Goal: Information Seeking & Learning: Compare options

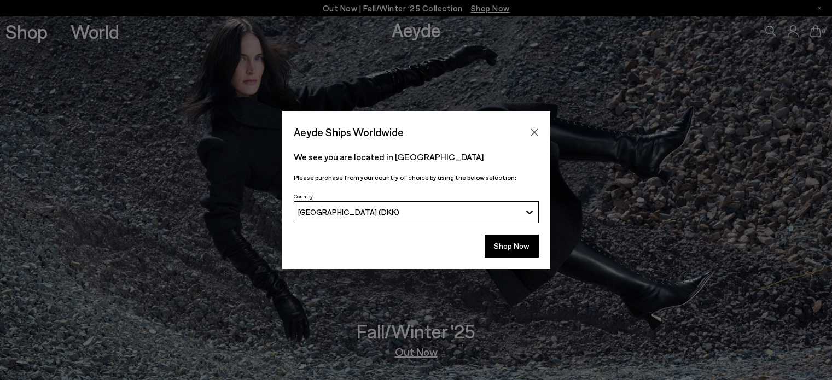
click at [15, 39] on div "Aeyde Ships Worldwide We see you are located in [GEOGRAPHIC_DATA] Please purcha…" at bounding box center [416, 190] width 832 height 380
click at [536, 126] on button "Close" at bounding box center [534, 132] width 16 height 16
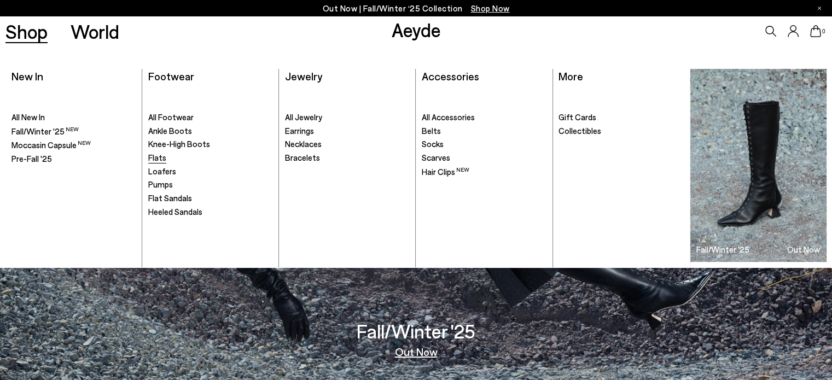
click at [160, 157] on span "Flats" at bounding box center [157, 158] width 18 height 10
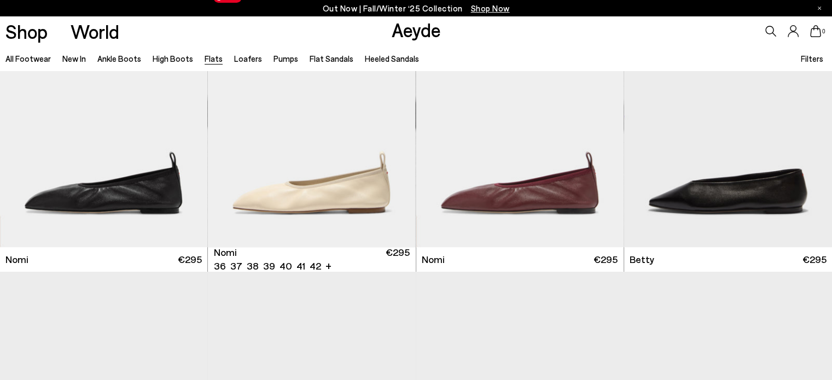
scroll to position [656, 0]
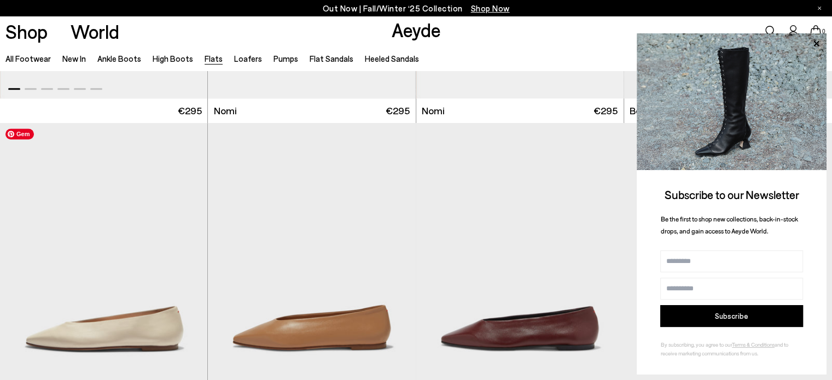
scroll to position [875, 0]
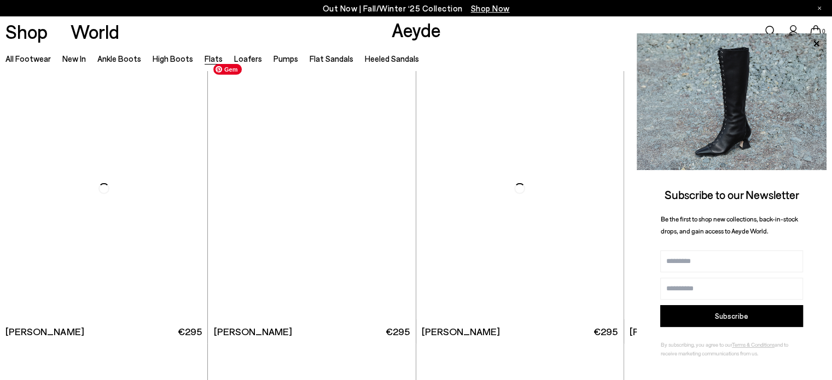
scroll to position [3554, 0]
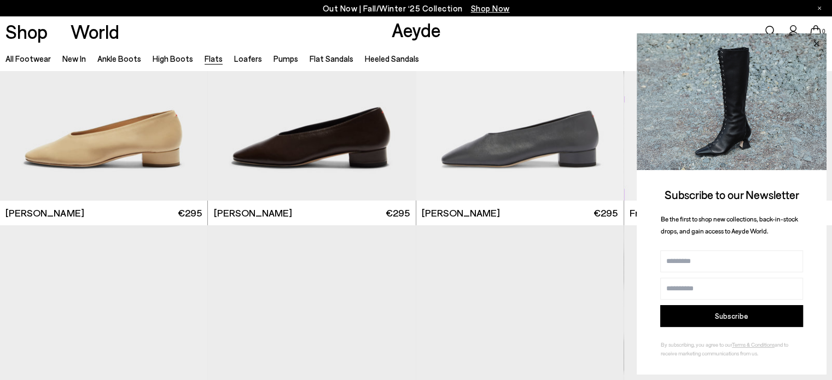
click at [813, 42] on icon at bounding box center [815, 42] width 5 height 5
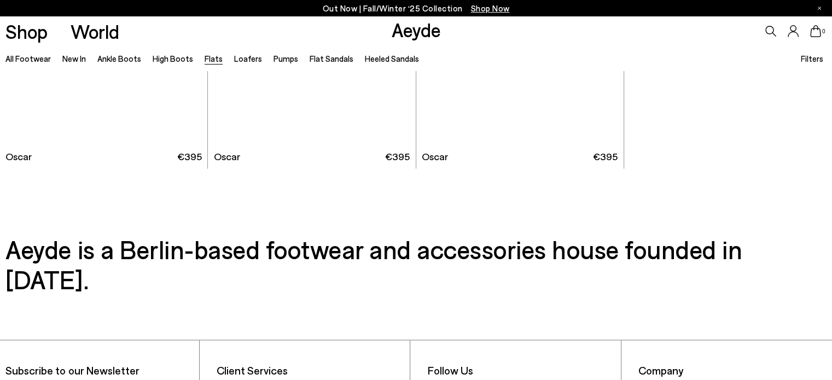
scroll to position [6329, 0]
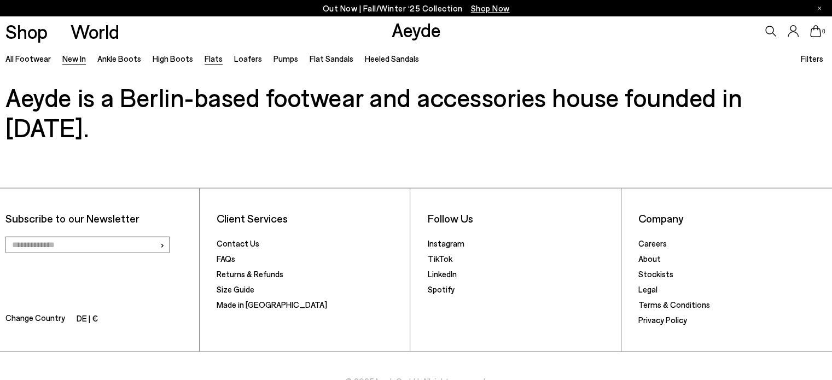
click at [79, 56] on link "New In" at bounding box center [74, 59] width 24 height 10
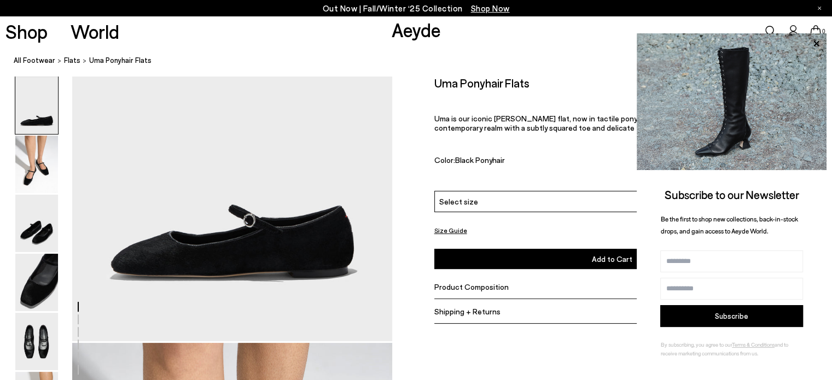
scroll to position [164, 0]
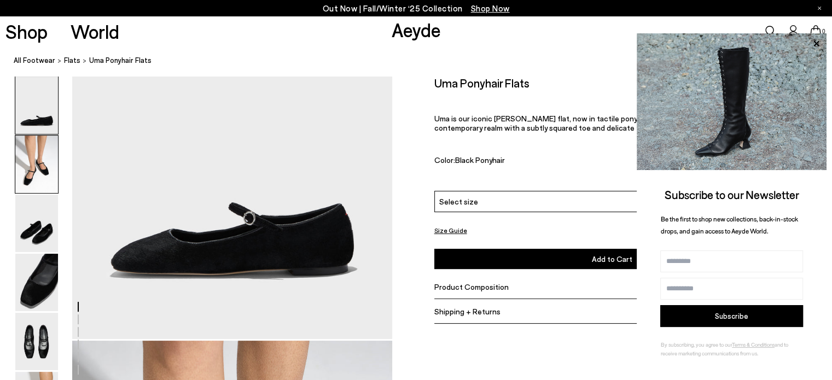
click at [18, 175] on img at bounding box center [36, 164] width 43 height 57
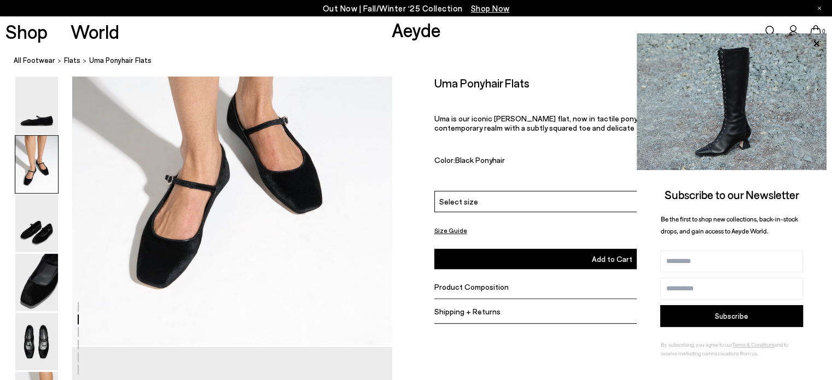
scroll to position [593, 0]
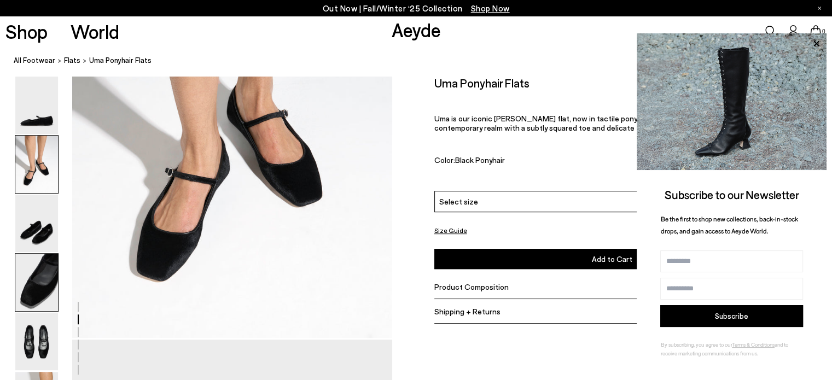
click at [50, 296] on img at bounding box center [36, 282] width 43 height 57
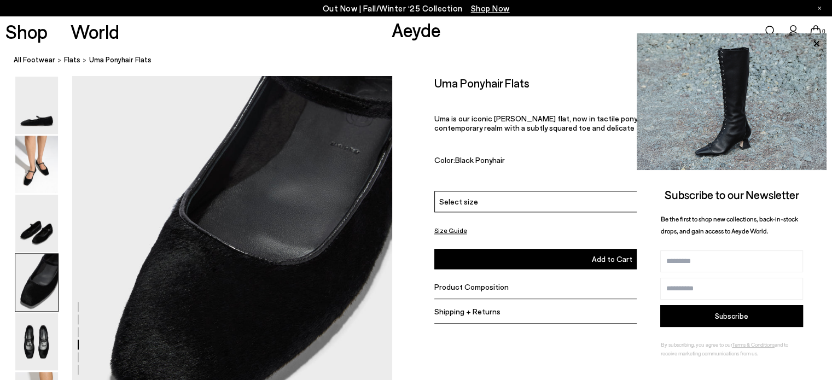
scroll to position [1395, 0]
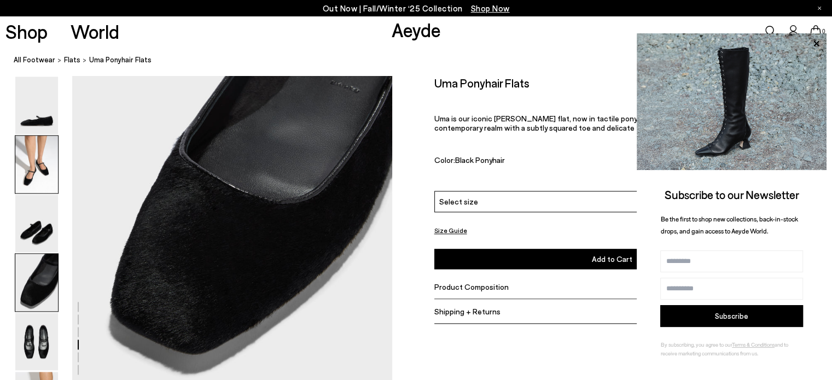
click at [40, 175] on img at bounding box center [36, 164] width 43 height 57
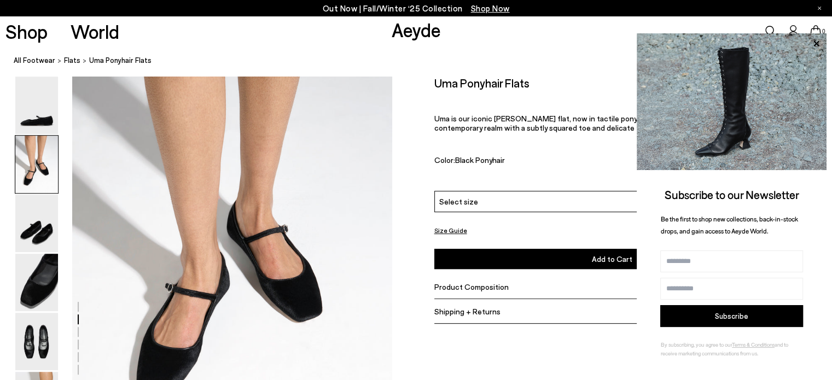
scroll to position [538, 0]
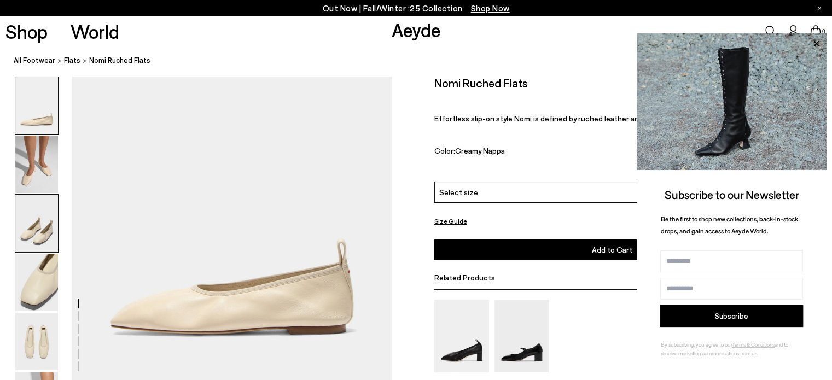
click at [33, 195] on img at bounding box center [36, 223] width 43 height 57
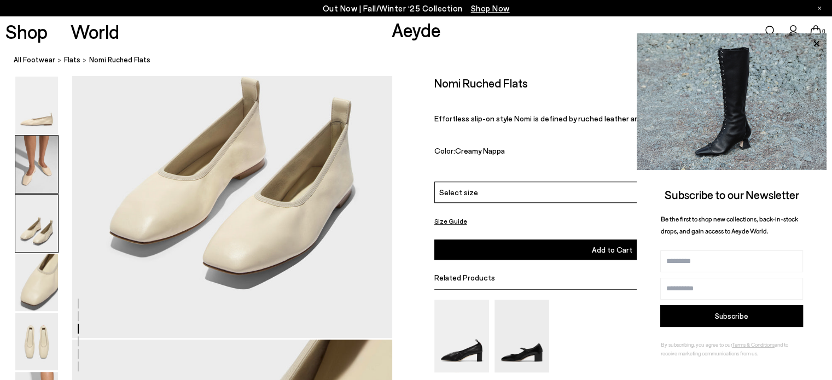
click at [36, 183] on img at bounding box center [36, 164] width 43 height 57
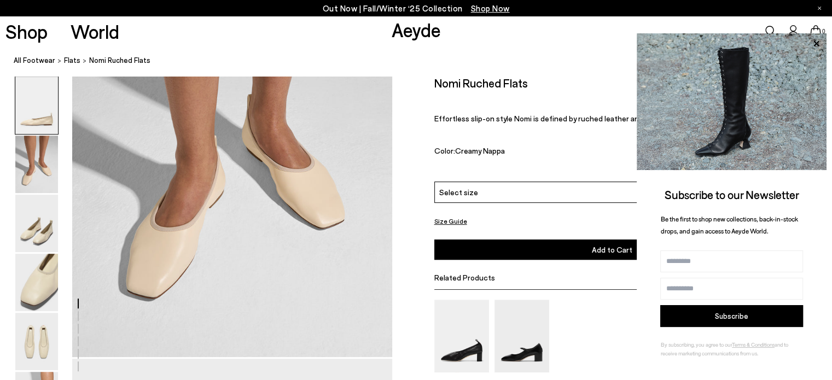
scroll to position [251, 0]
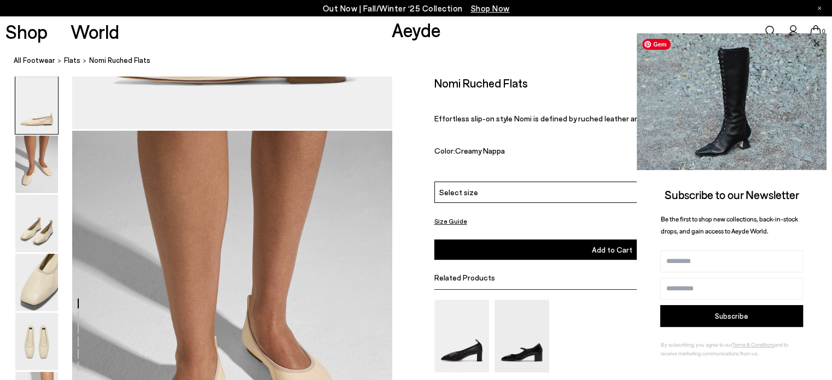
click at [819, 43] on icon at bounding box center [816, 44] width 14 height 14
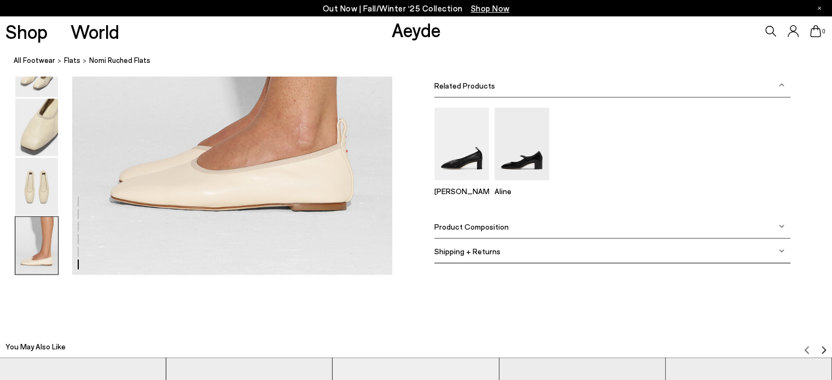
scroll to position [0, 0]
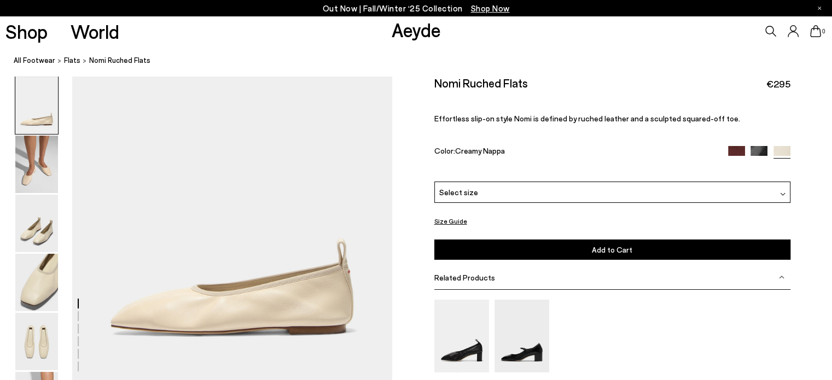
click at [745, 150] on div at bounding box center [759, 152] width 62 height 13
click at [739, 150] on img at bounding box center [736, 154] width 17 height 17
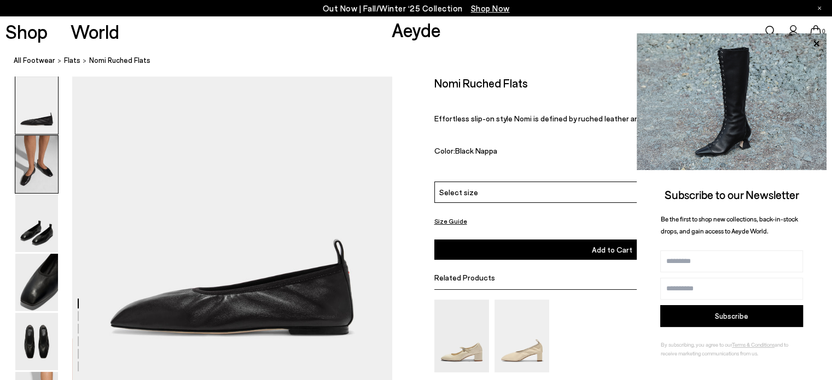
click at [17, 159] on img at bounding box center [36, 164] width 43 height 57
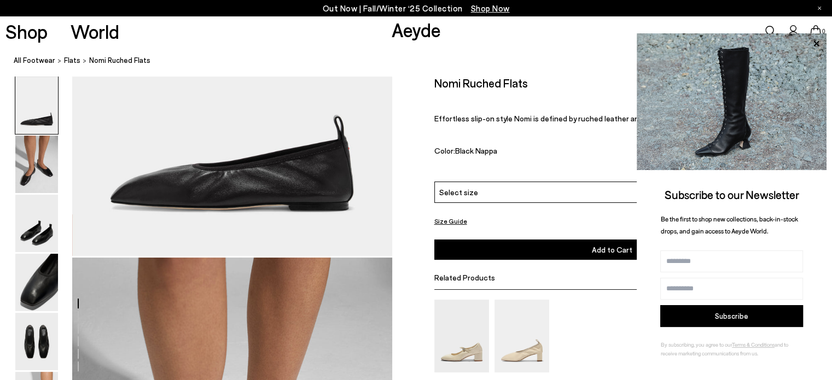
scroll to position [33, 0]
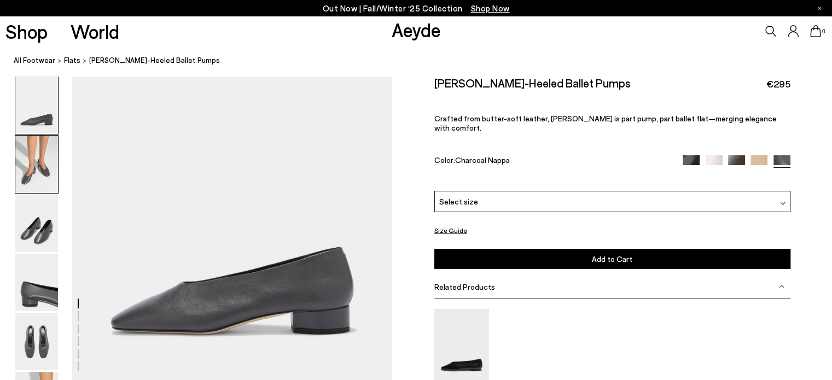
click at [34, 181] on img at bounding box center [36, 164] width 43 height 57
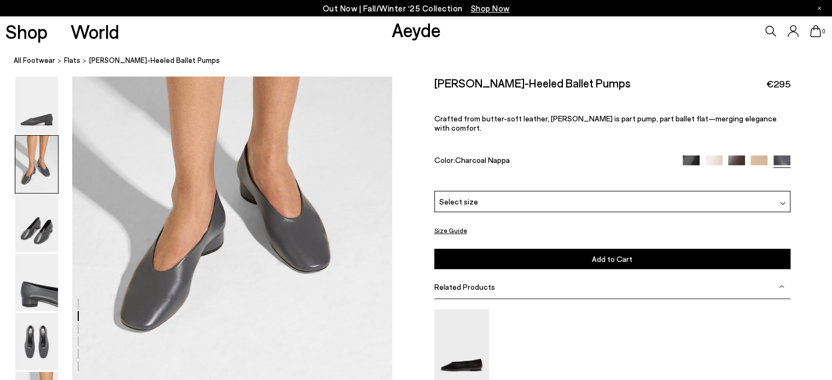
scroll to position [416, 0]
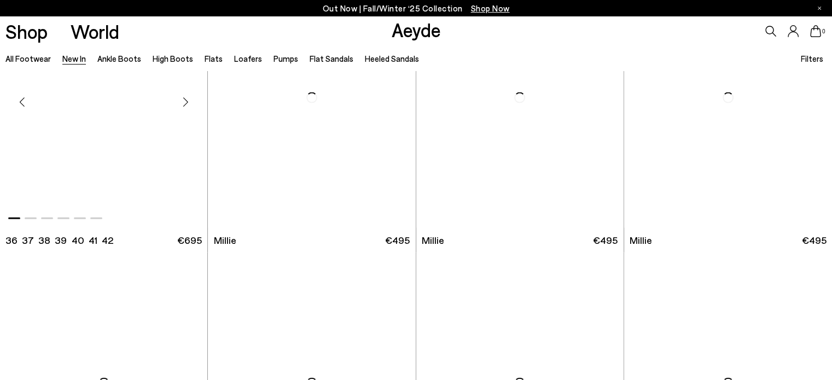
scroll to position [2331, 0]
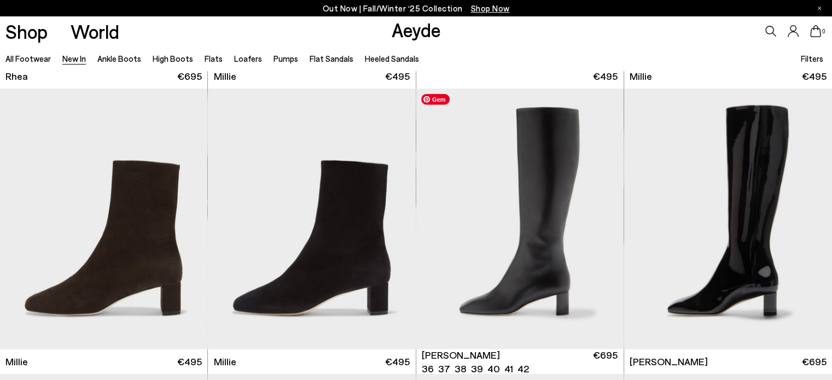
scroll to position [2657, 0]
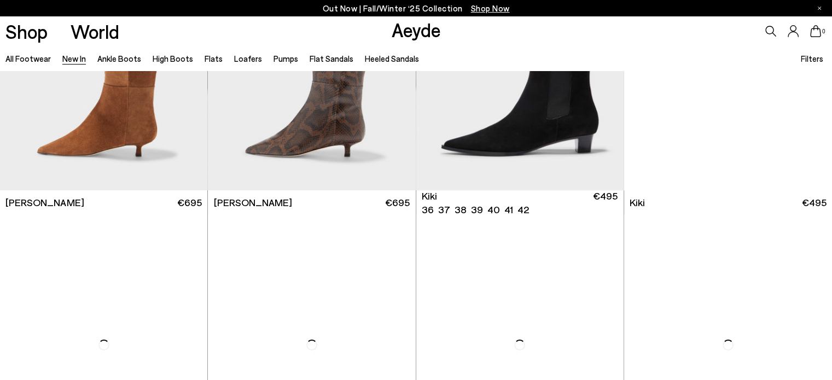
scroll to position [4202, 0]
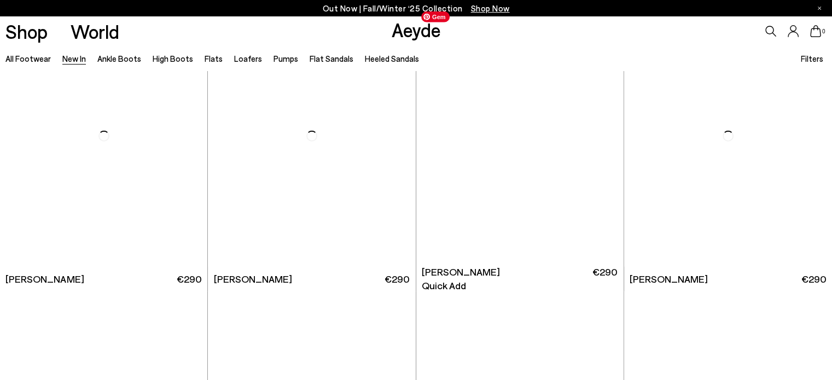
scroll to position [7415, 0]
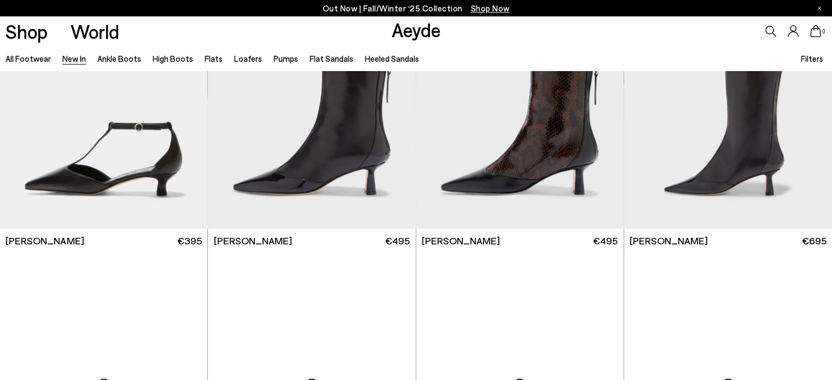
scroll to position [9164, 0]
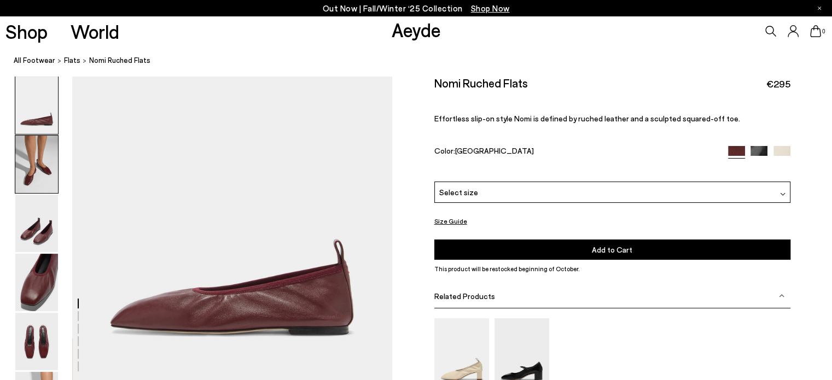
click at [29, 170] on img at bounding box center [36, 164] width 43 height 57
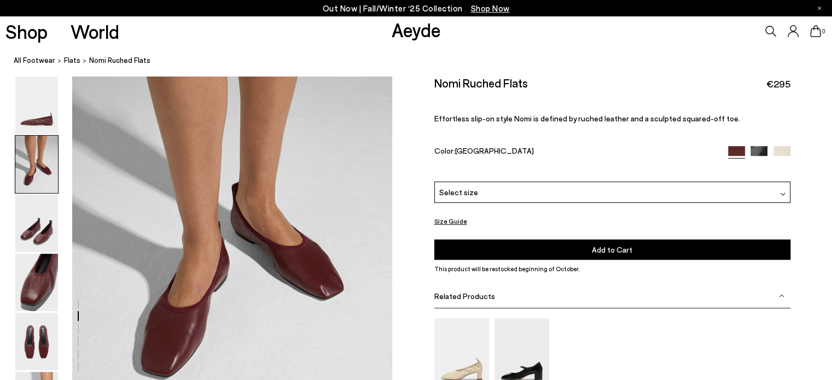
scroll to position [416, 0]
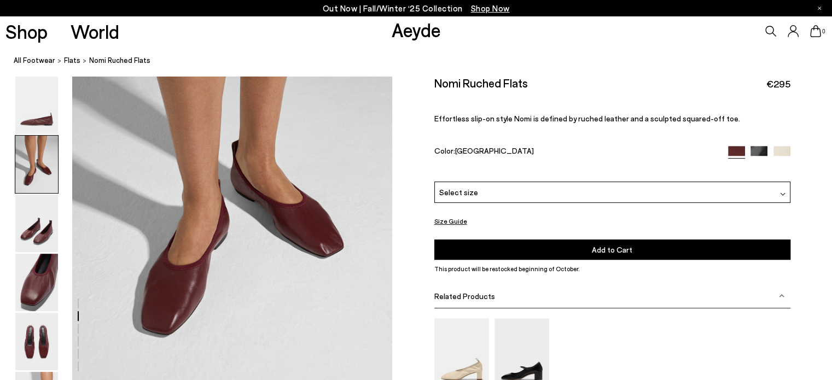
click at [757, 154] on img at bounding box center [758, 154] width 17 height 17
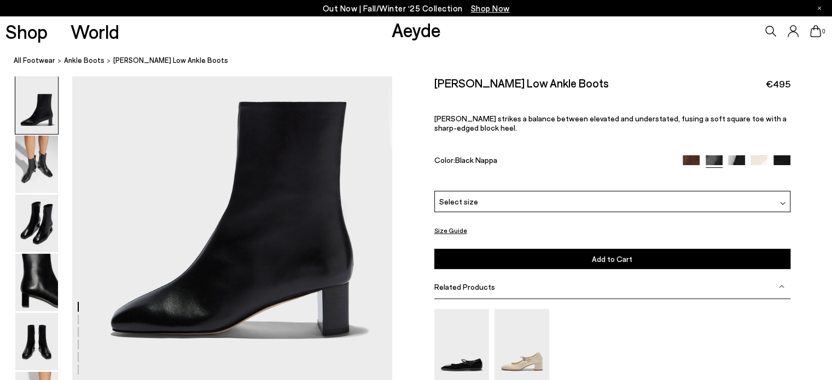
scroll to position [109, 0]
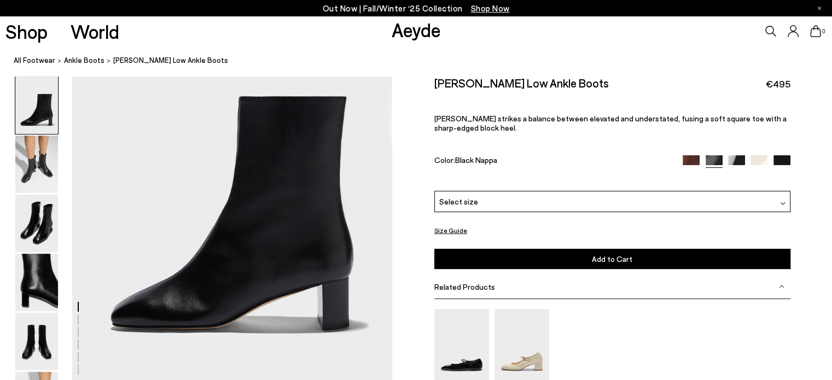
click at [41, 124] on img at bounding box center [36, 105] width 43 height 57
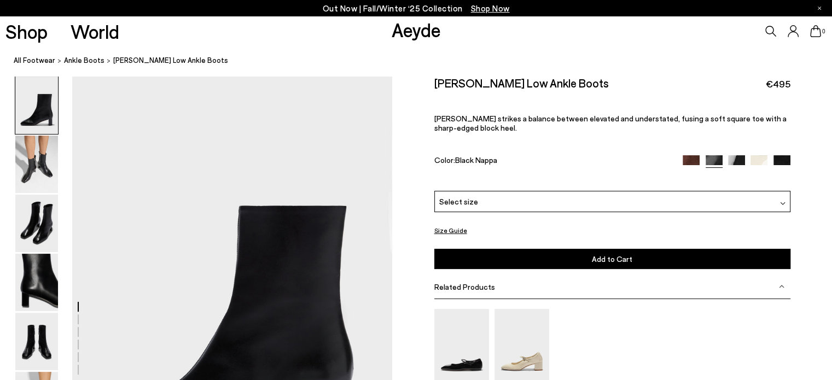
scroll to position [0, 0]
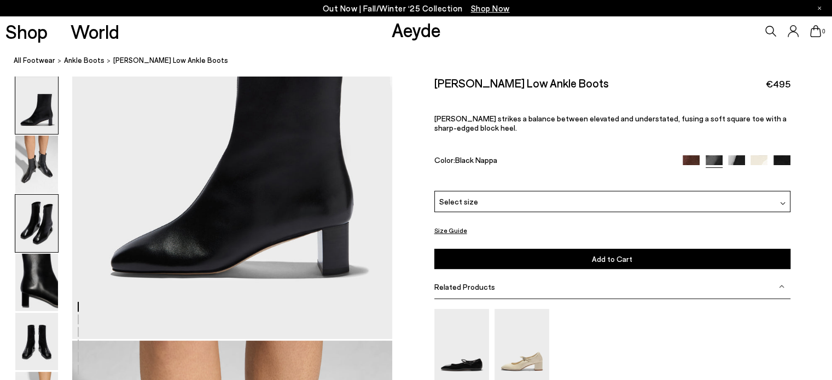
click at [38, 208] on img at bounding box center [36, 223] width 43 height 57
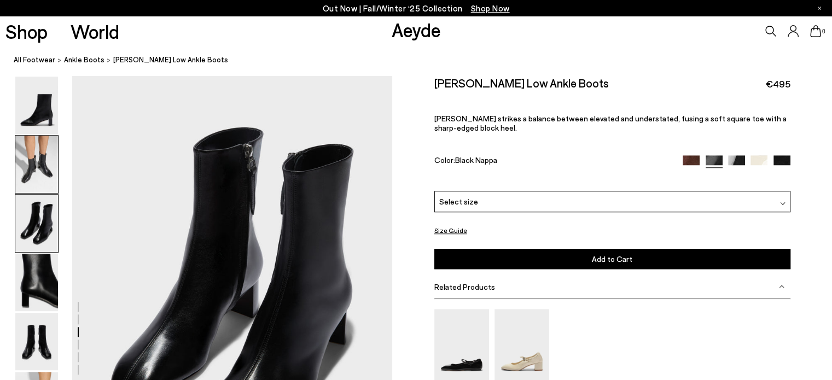
click at [39, 177] on img at bounding box center [36, 164] width 43 height 57
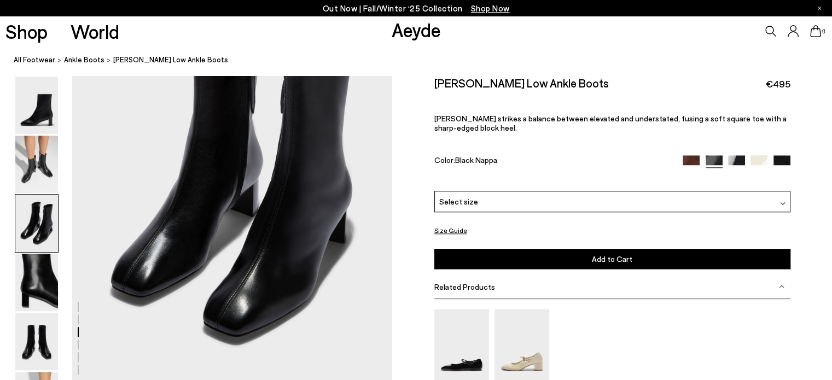
scroll to position [1031, 0]
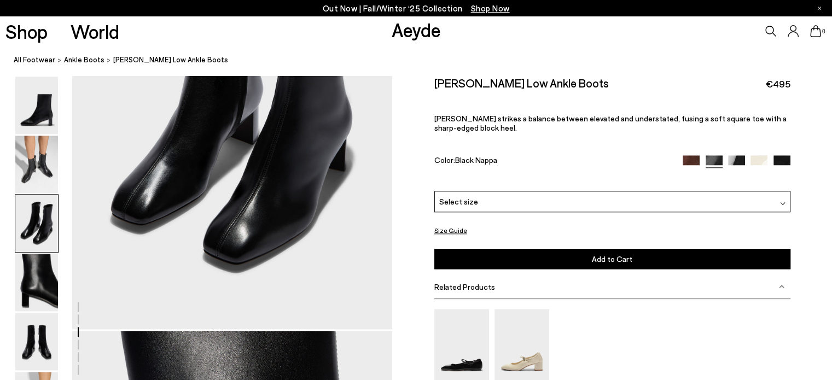
click at [70, 341] on div at bounding box center [196, 329] width 392 height 2569
click at [41, 297] on img at bounding box center [36, 282] width 43 height 57
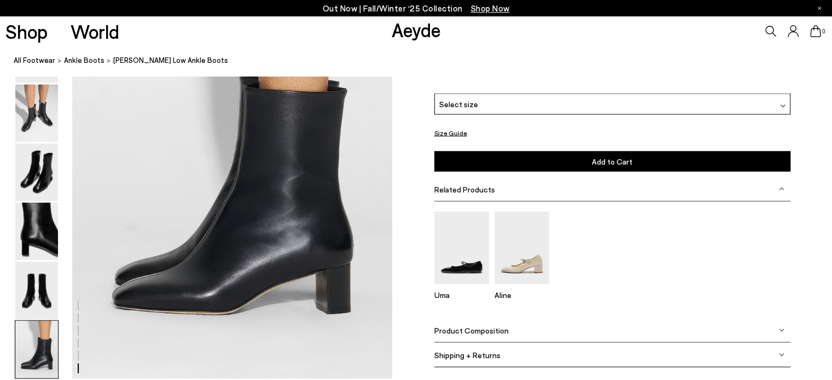
scroll to position [2325, 0]
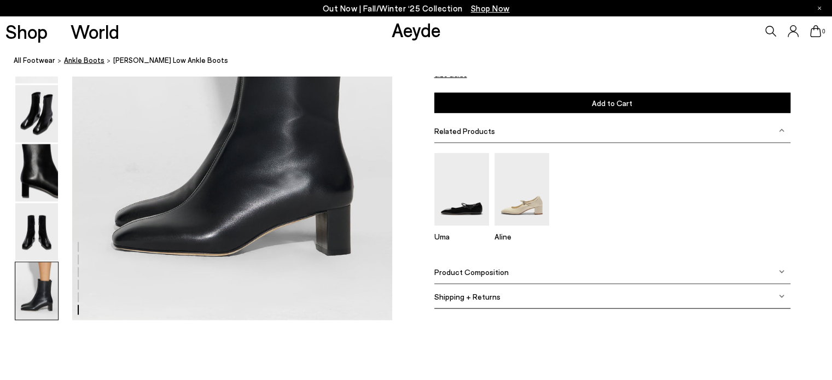
click at [82, 61] on span "ankle boots" at bounding box center [84, 60] width 40 height 9
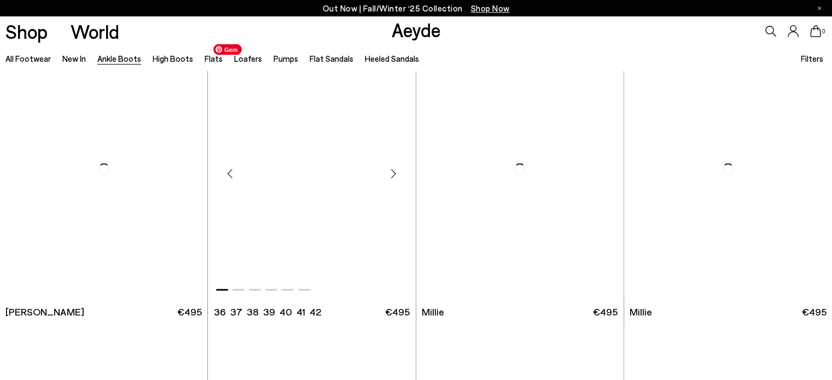
scroll to position [2023, 0]
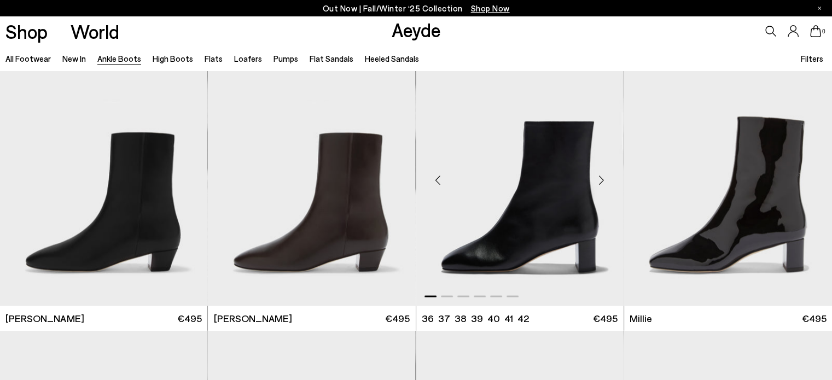
click at [601, 188] on div "Next slide" at bounding box center [601, 179] width 33 height 33
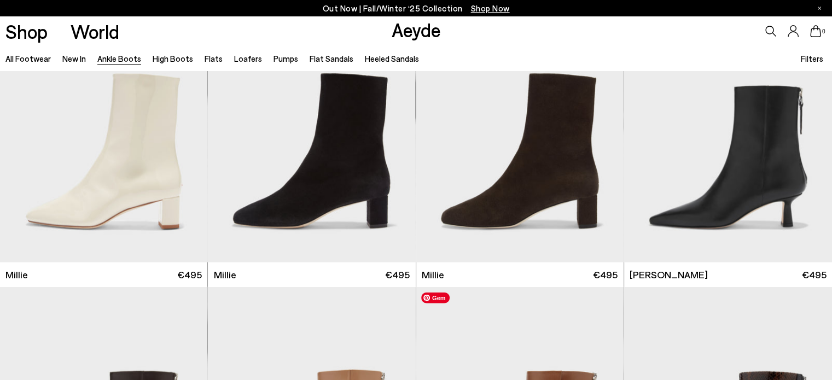
scroll to position [2569, 0]
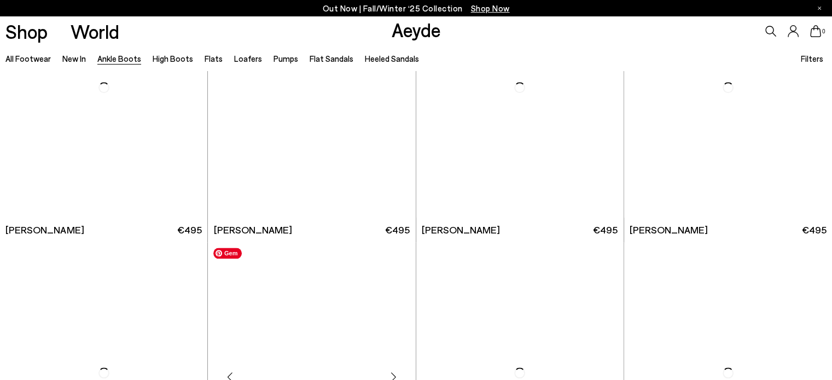
scroll to position [5467, 0]
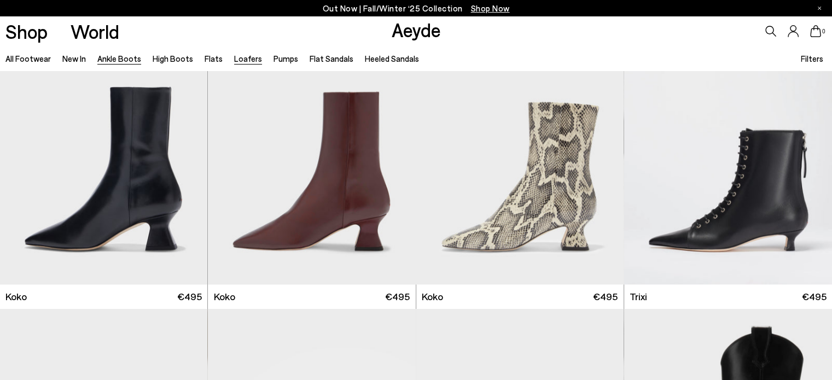
click at [243, 58] on link "Loafers" at bounding box center [248, 59] width 28 height 10
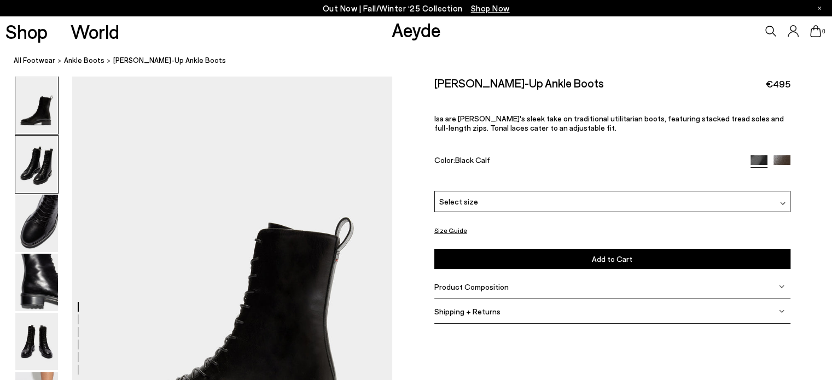
click at [39, 177] on img at bounding box center [36, 164] width 43 height 57
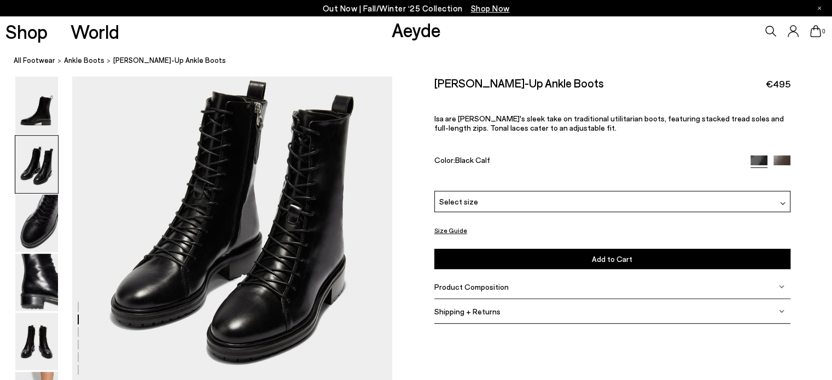
scroll to position [537, 0]
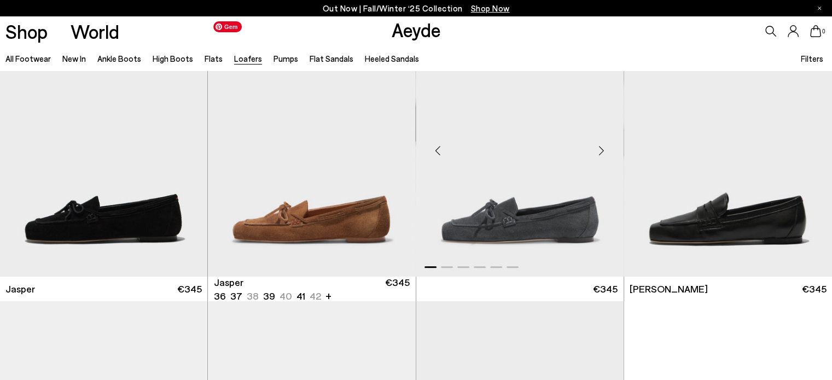
scroll to position [55, 0]
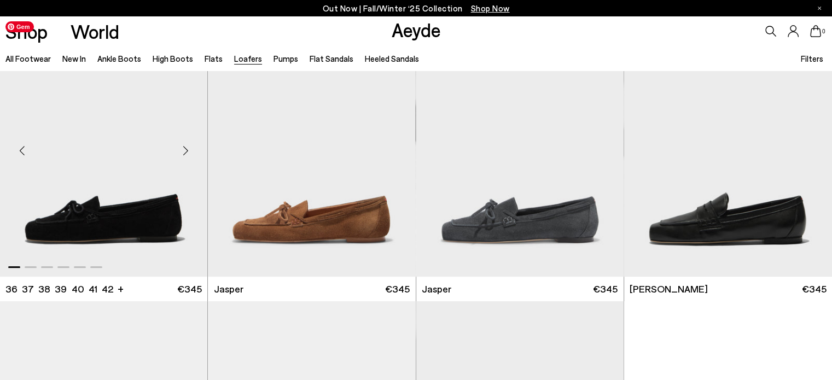
click at [143, 189] on img "1 / 6" at bounding box center [103, 146] width 207 height 261
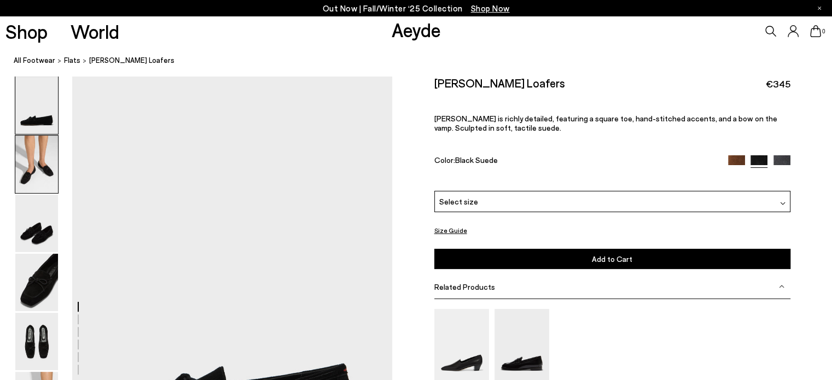
click at [51, 168] on img at bounding box center [36, 164] width 43 height 57
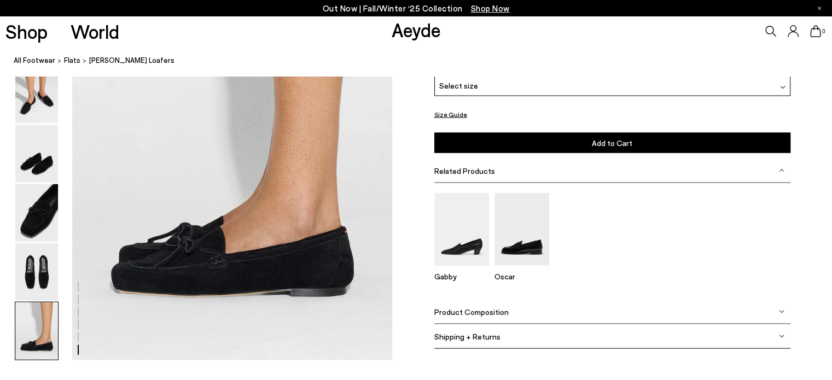
scroll to position [2288, 0]
